Goal: Check status: Check status

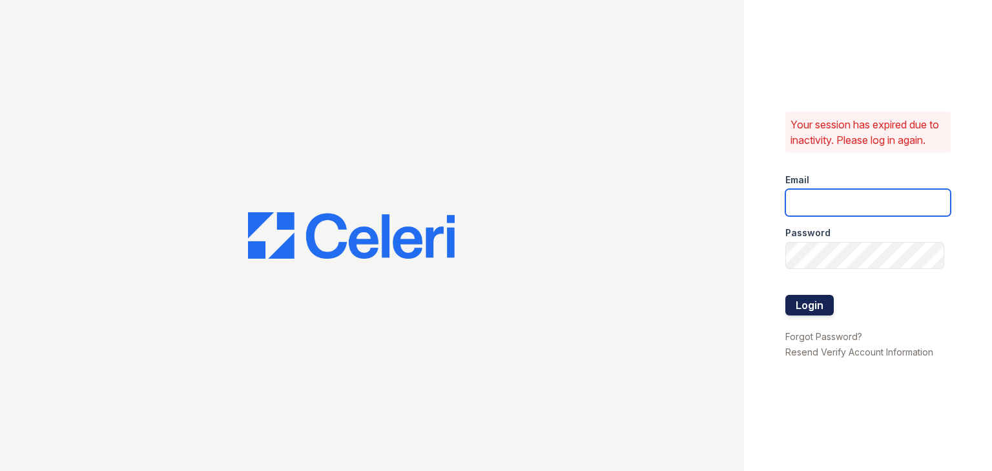
type input "[EMAIL_ADDRESS][DOMAIN_NAME]"
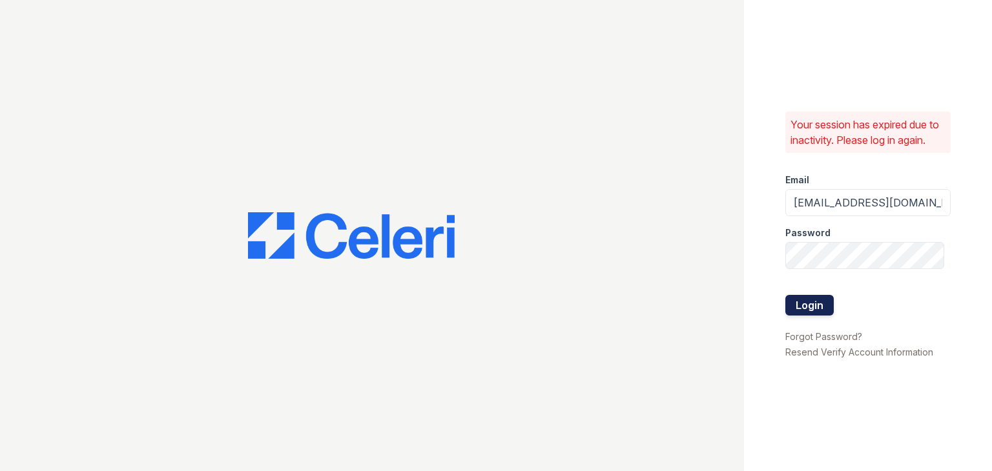
click at [801, 306] on button "Login" at bounding box center [809, 305] width 48 height 21
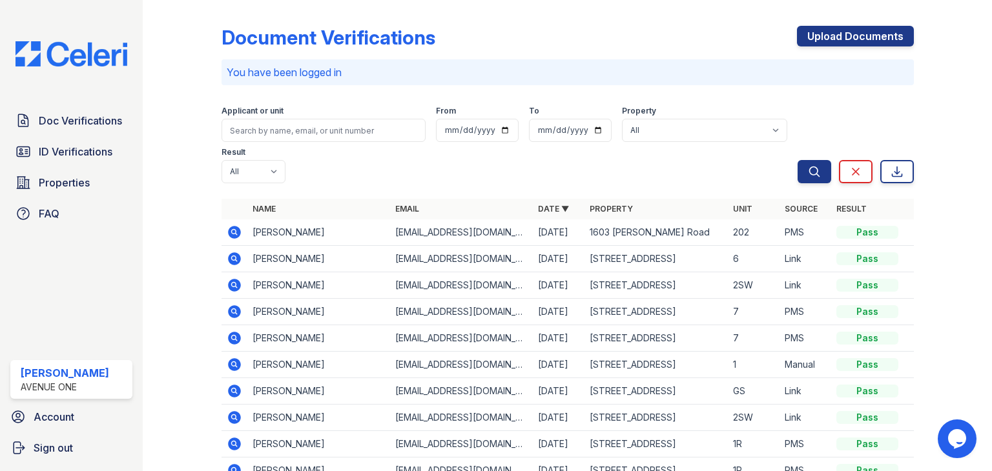
click at [234, 231] on icon at bounding box center [234, 232] width 15 height 15
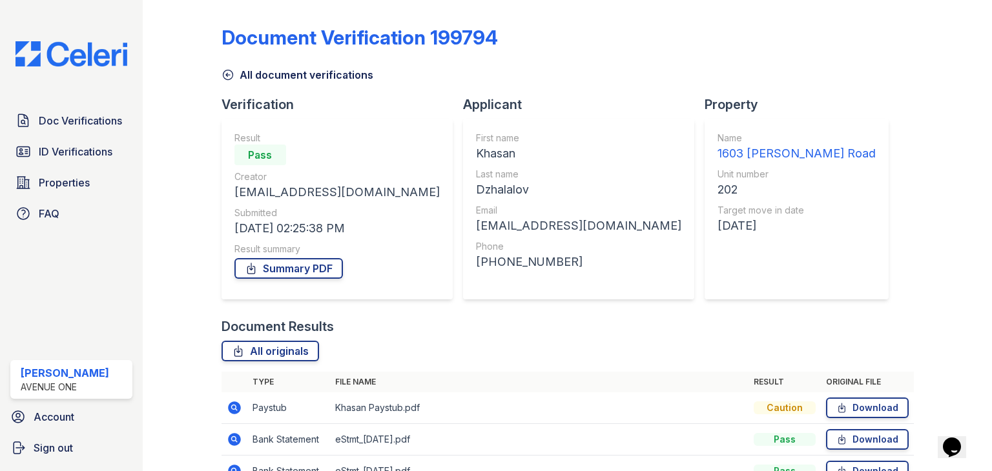
scroll to position [136, 0]
